Goal: Communication & Community: Answer question/provide support

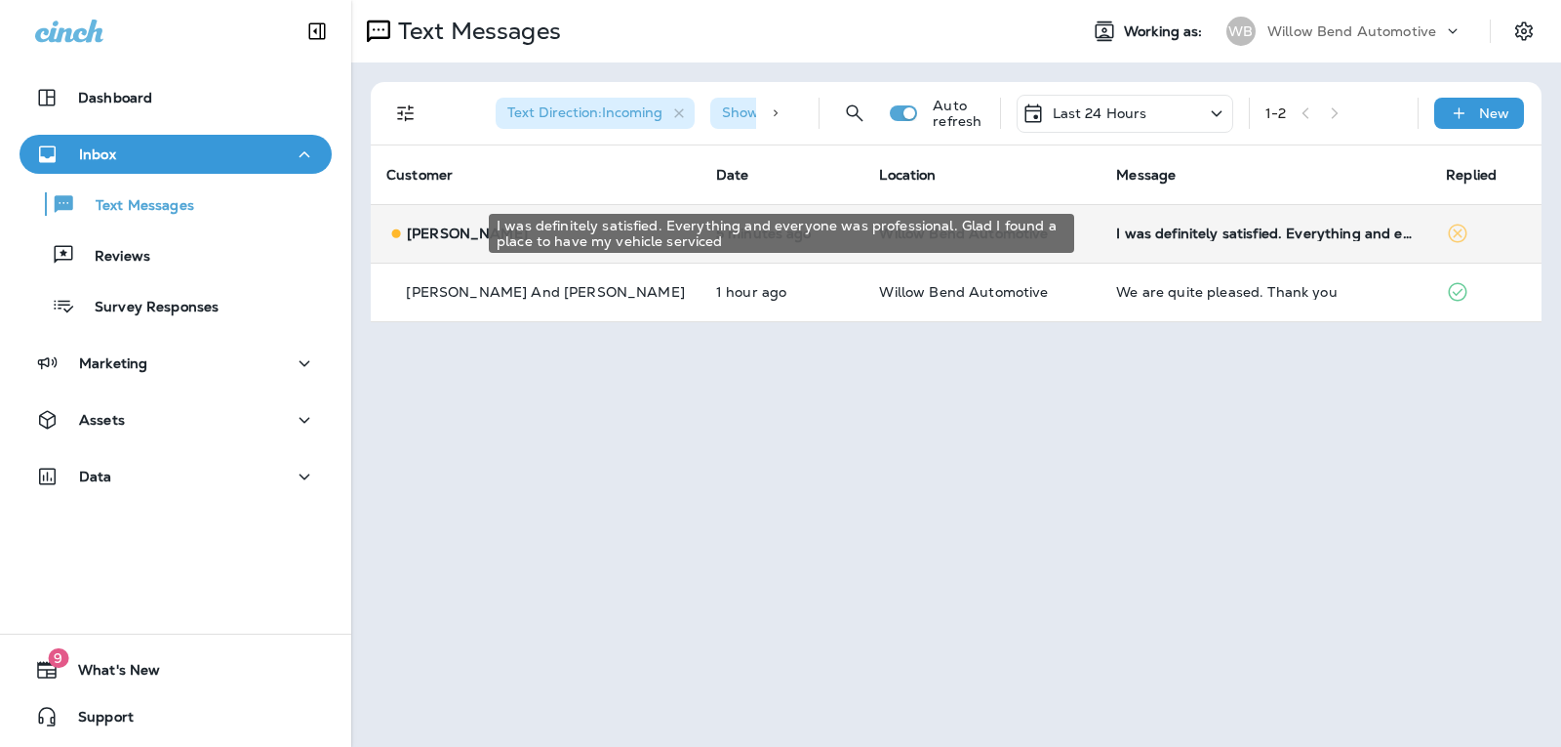
click at [1245, 238] on div "I was definitely satisfied. Everything and everyone was professional. Glad I fo…" at bounding box center [1265, 233] width 299 height 16
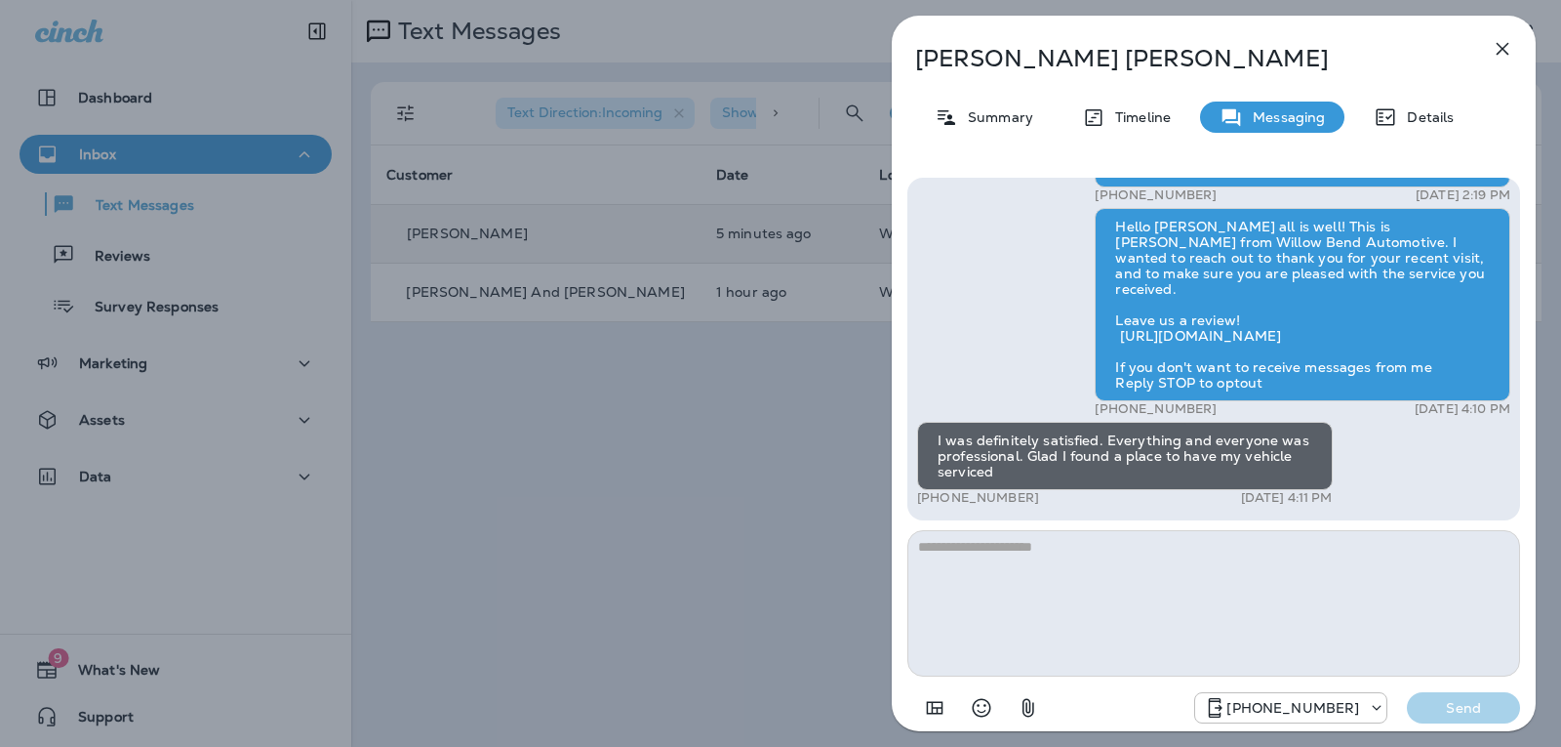
click at [1001, 552] on textarea at bounding box center [1214, 603] width 613 height 146
type textarea "*"
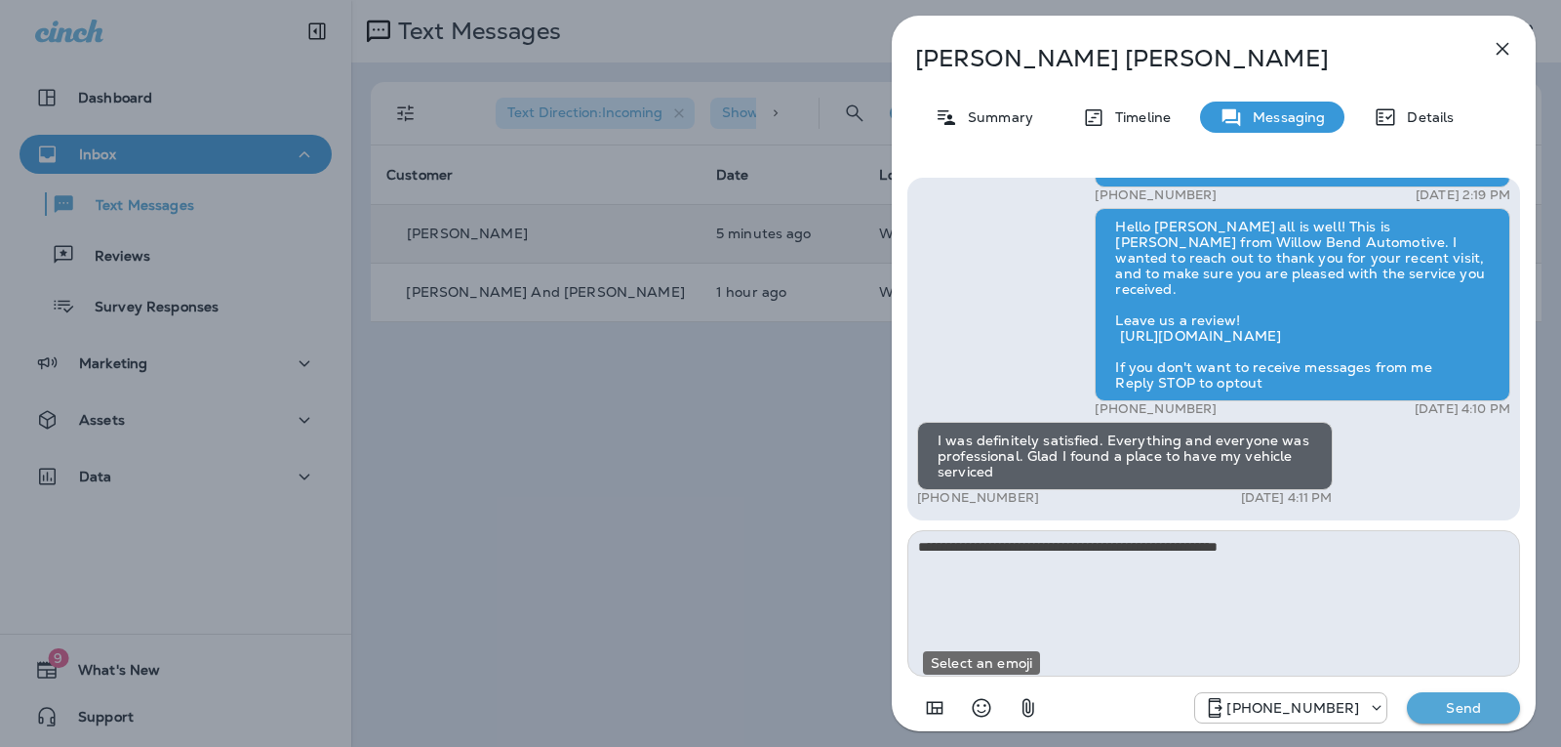
click at [990, 696] on icon "Select an emoji" at bounding box center [981, 707] width 23 height 23
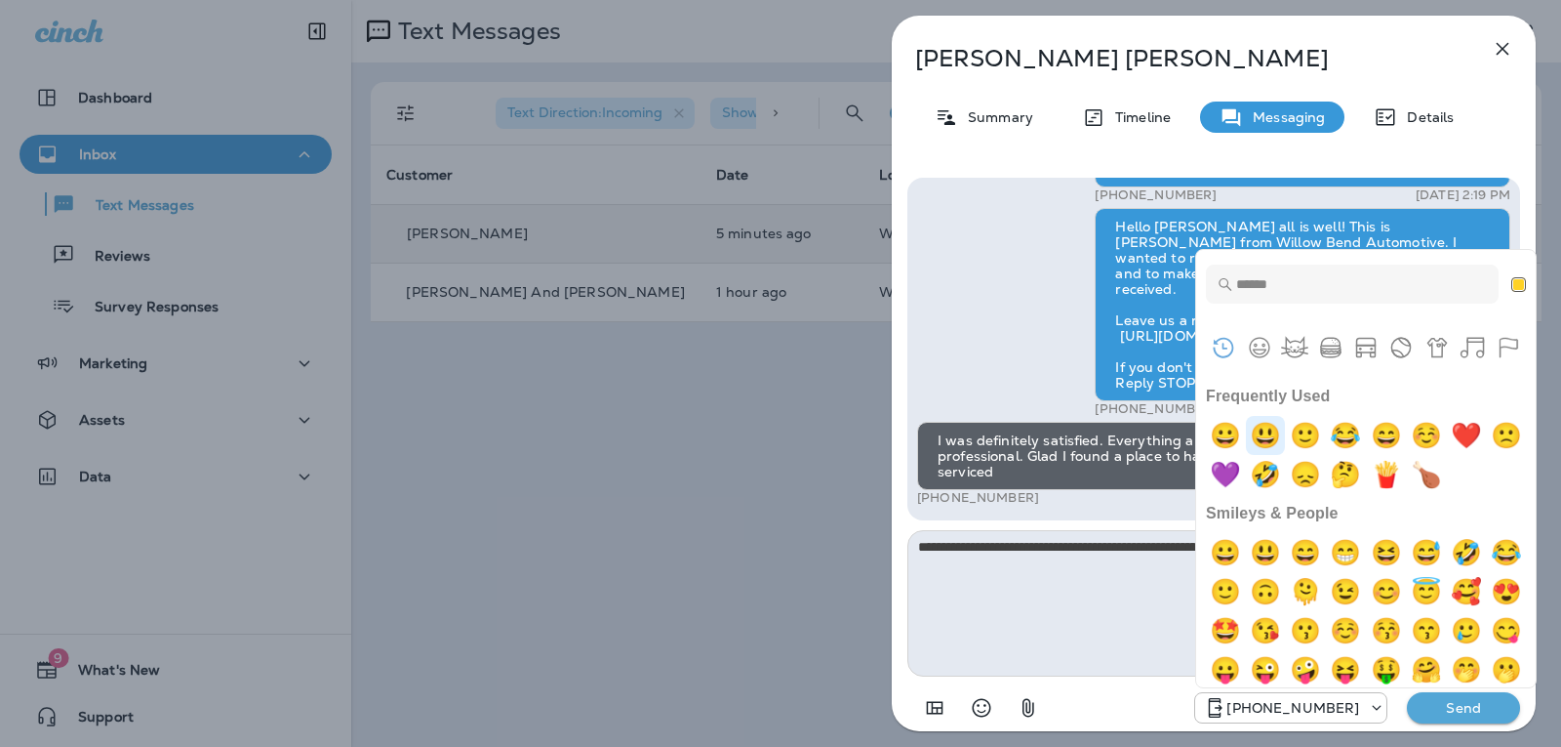
click at [1284, 437] on img "smiley" at bounding box center [1265, 435] width 39 height 39
type textarea "**********"
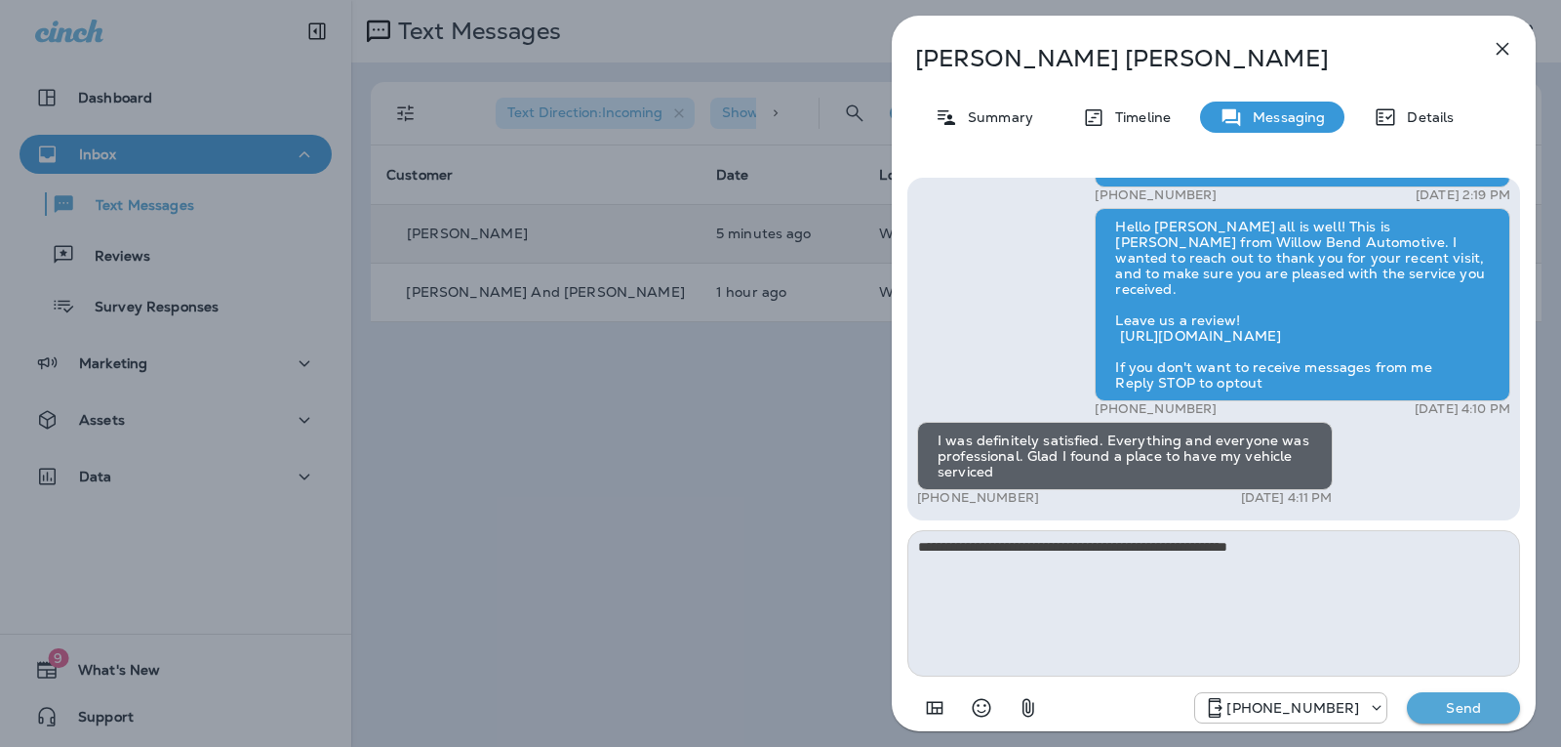
click at [1464, 700] on p "Send" at bounding box center [1464, 708] width 82 height 18
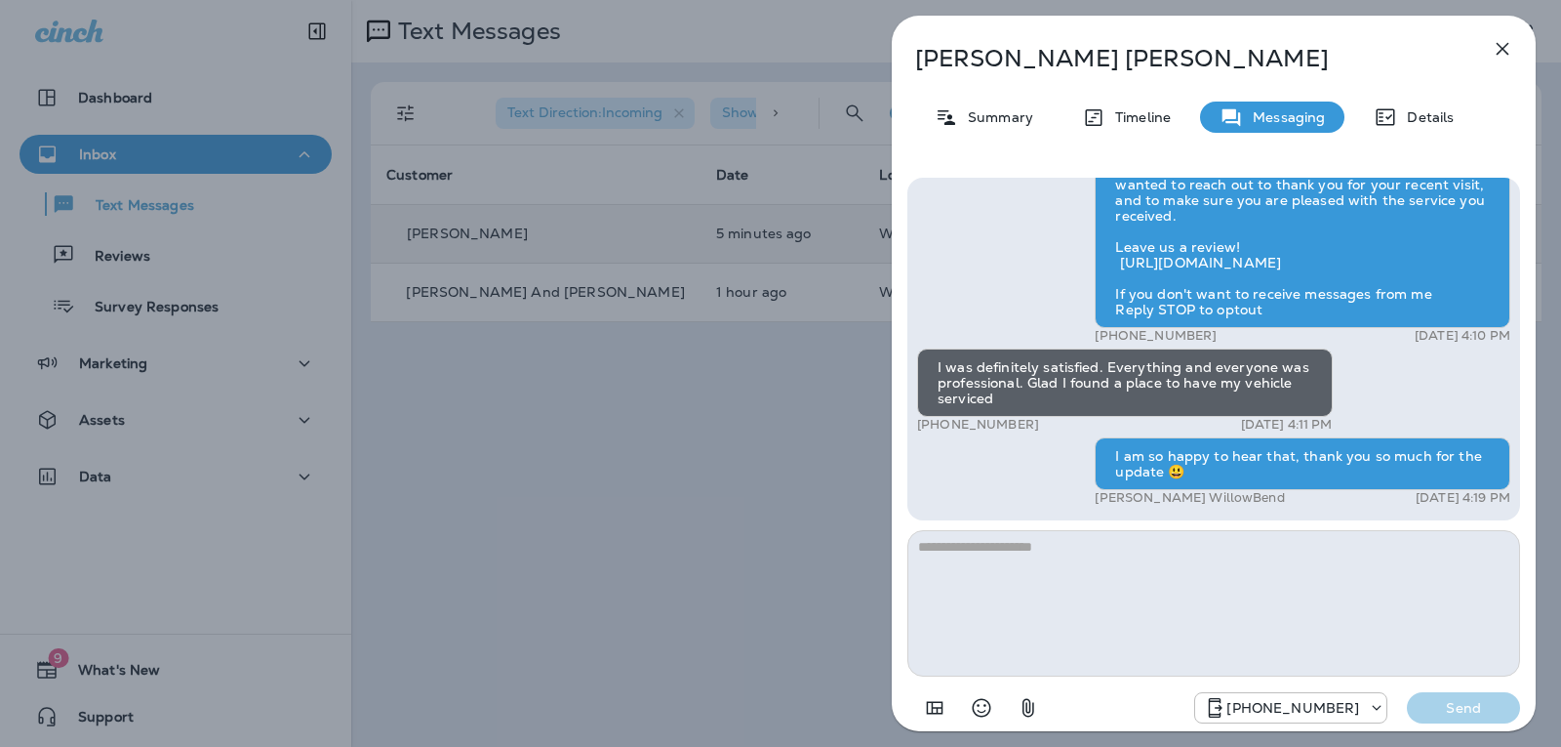
click at [1504, 46] on icon "button" at bounding box center [1502, 48] width 23 height 23
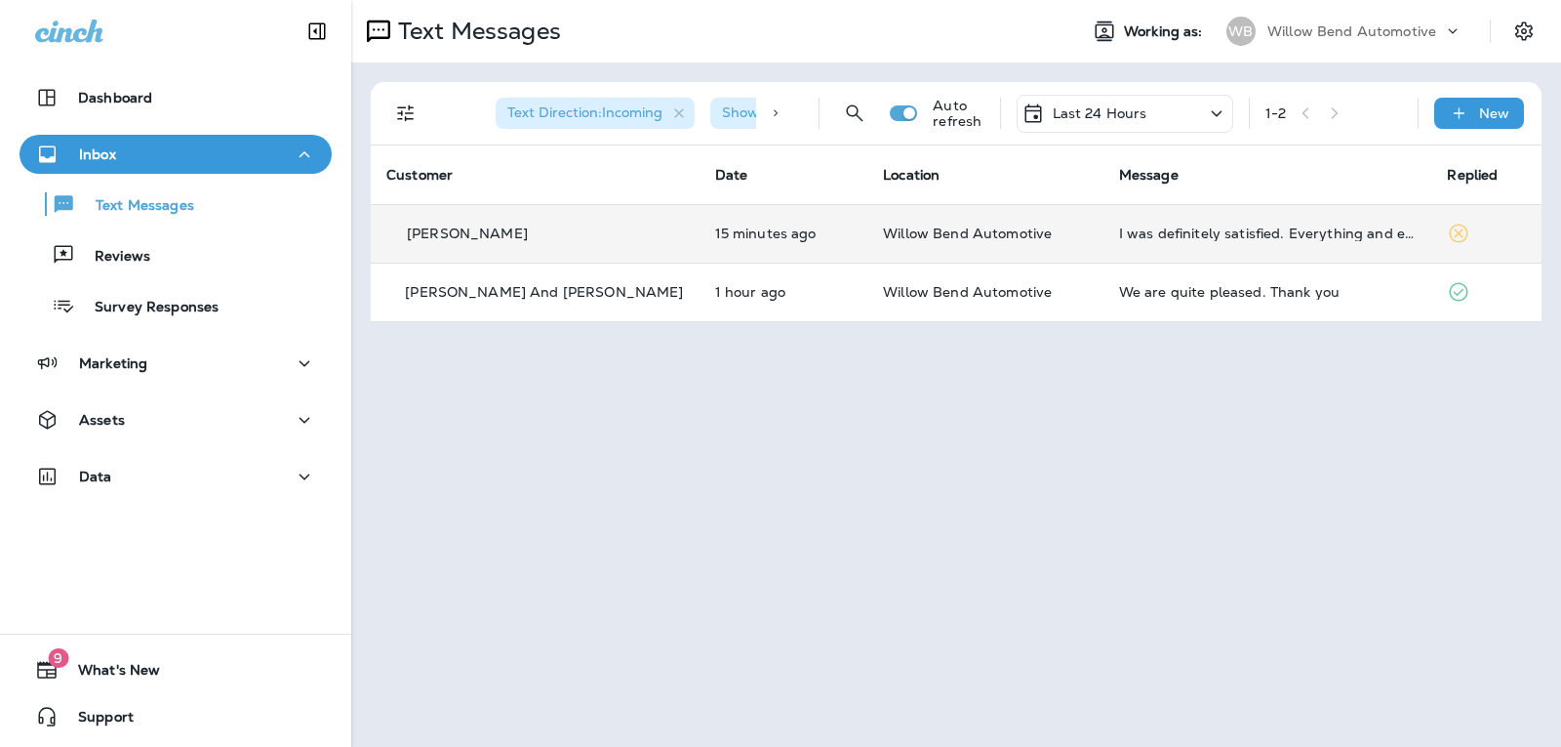
click at [1161, 109] on div "Last 24 Hours" at bounding box center [1125, 114] width 217 height 38
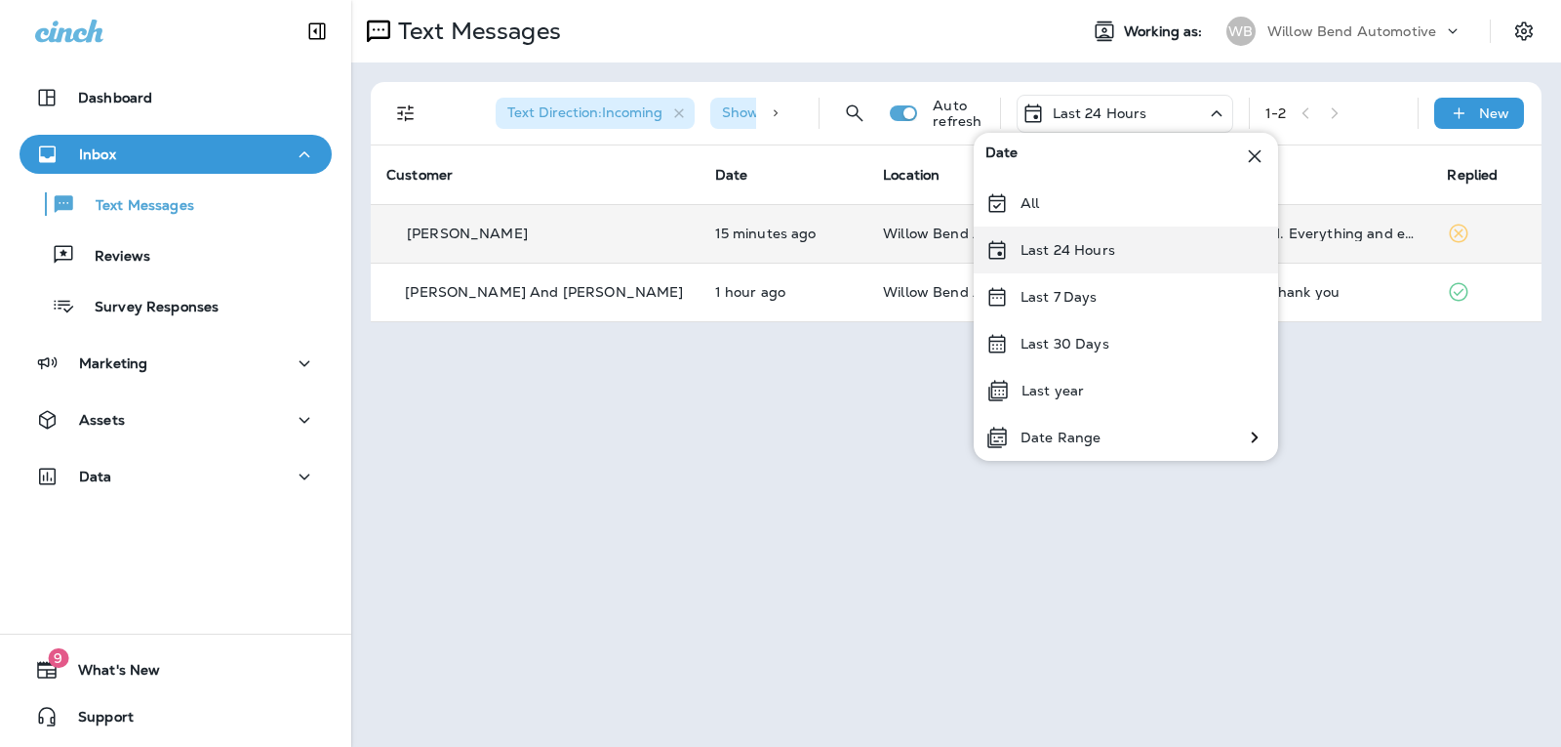
click at [1123, 254] on div "Last 24 Hours" at bounding box center [1126, 249] width 304 height 47
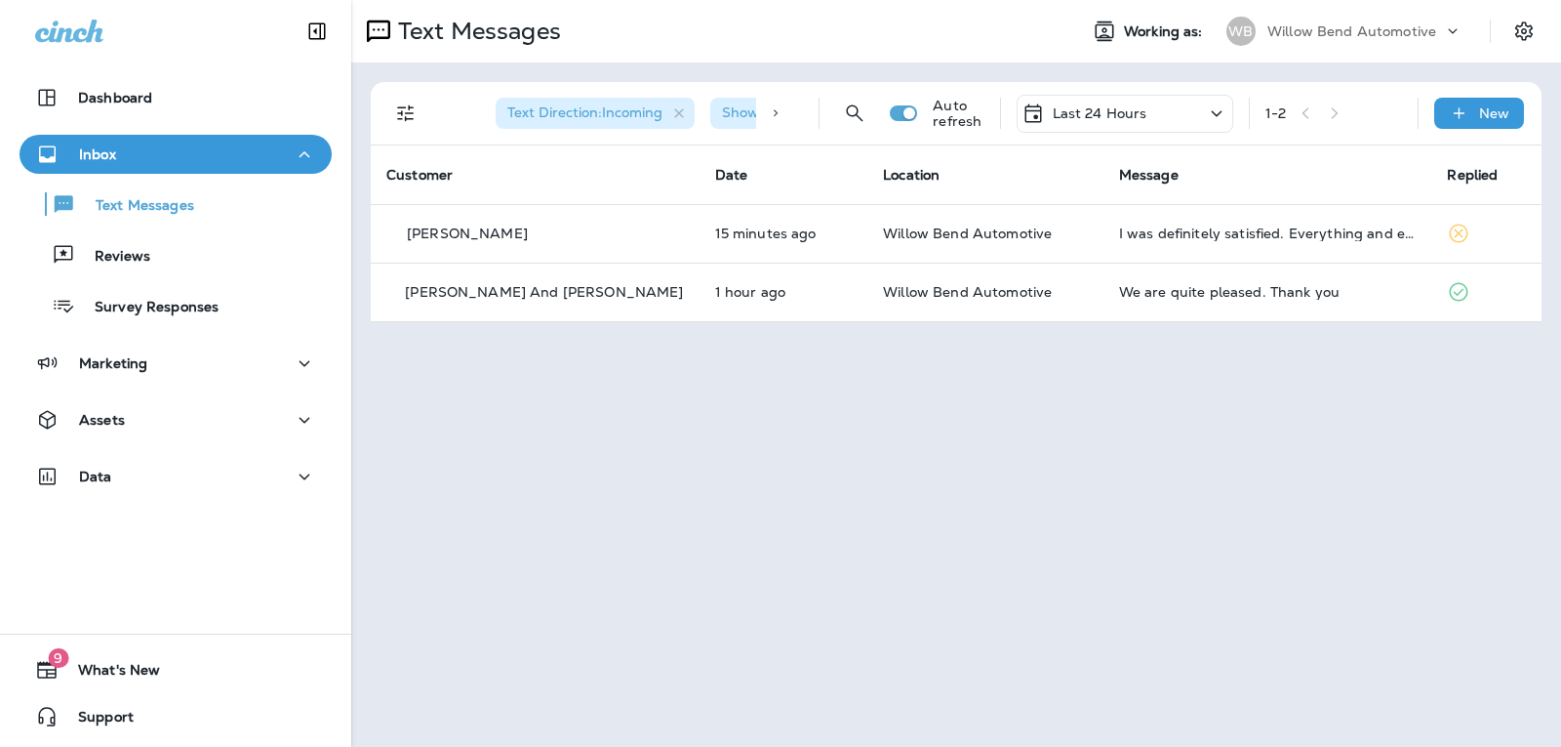
click at [1124, 105] on p "Last 24 Hours" at bounding box center [1100, 113] width 95 height 16
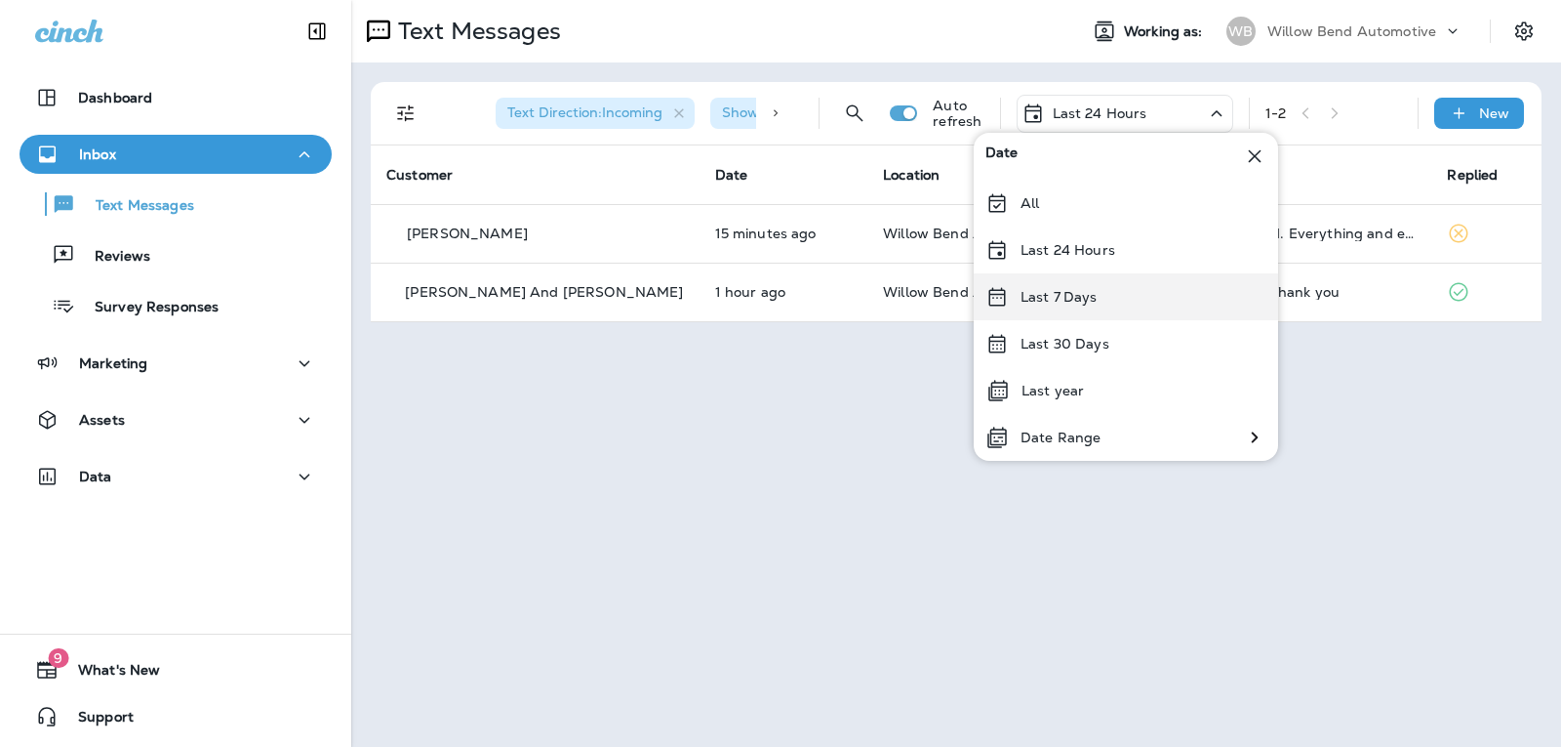
click at [1116, 300] on div "Last 7 Days" at bounding box center [1126, 296] width 304 height 47
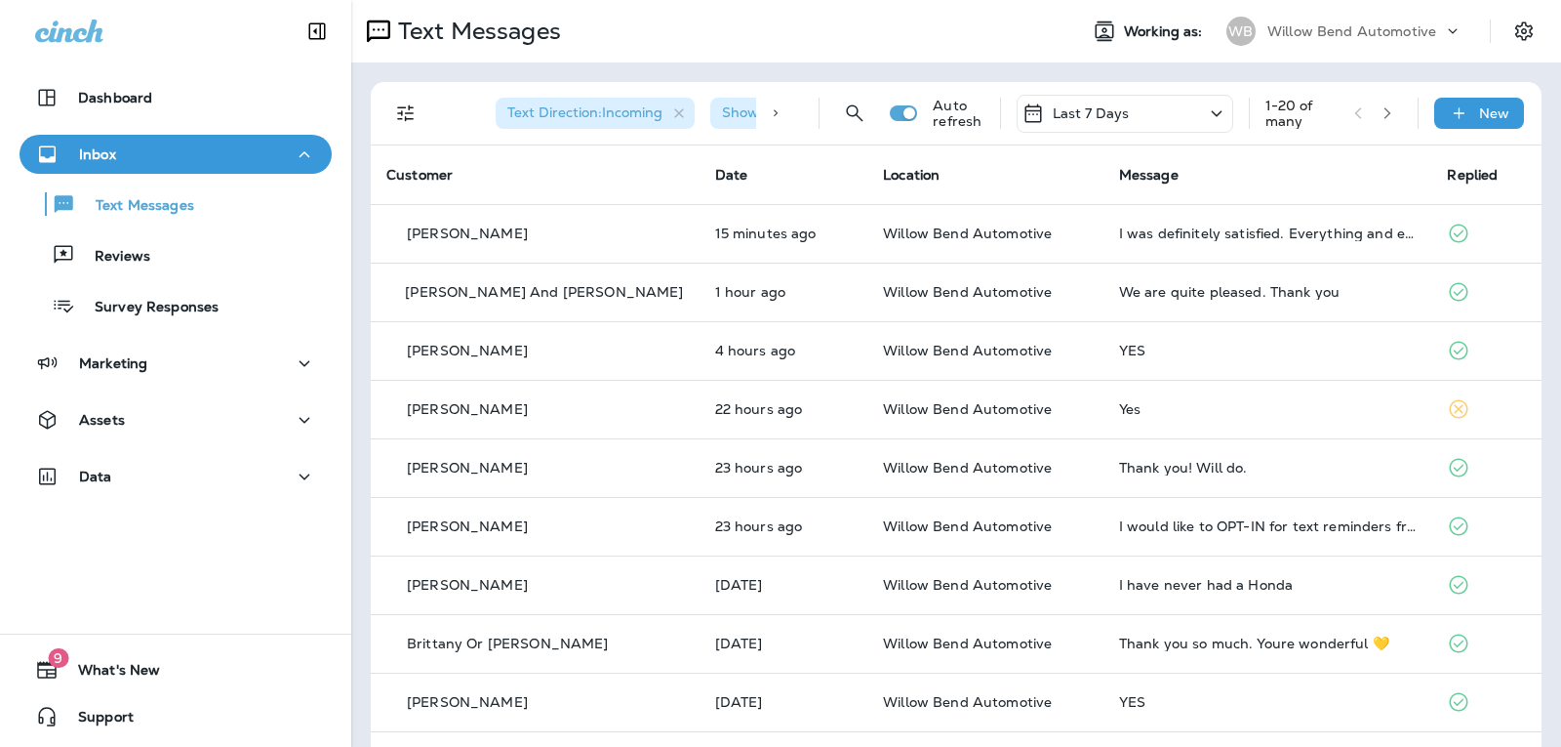
click at [1157, 117] on div "Last 7 Days" at bounding box center [1125, 114] width 217 height 38
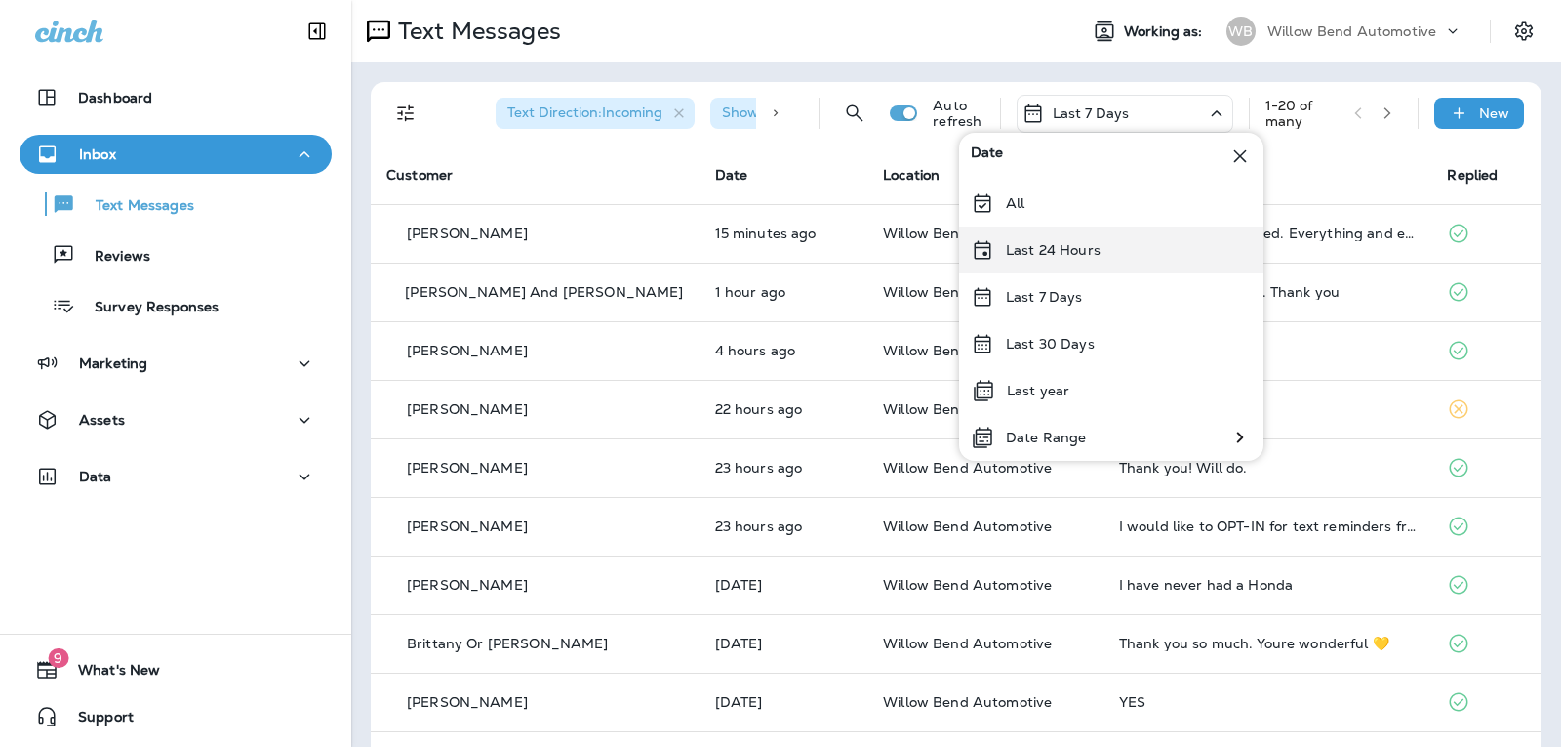
click at [1104, 248] on div "Last 24 Hours" at bounding box center [1111, 249] width 304 height 47
